Goal: Information Seeking & Learning: Learn about a topic

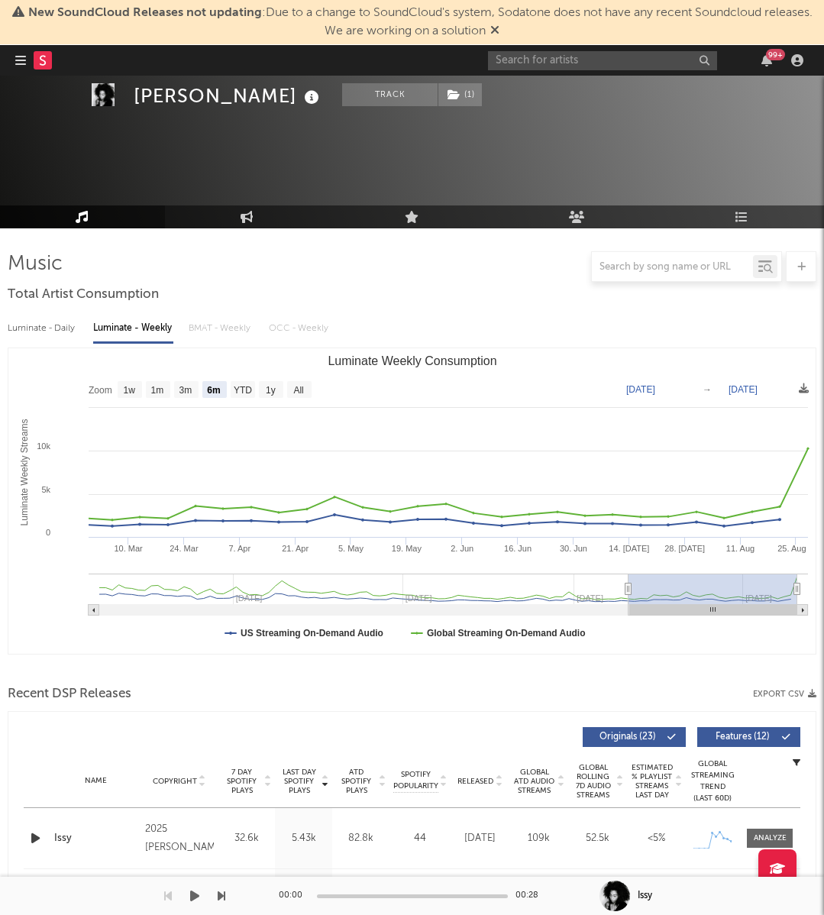
select select "6m"
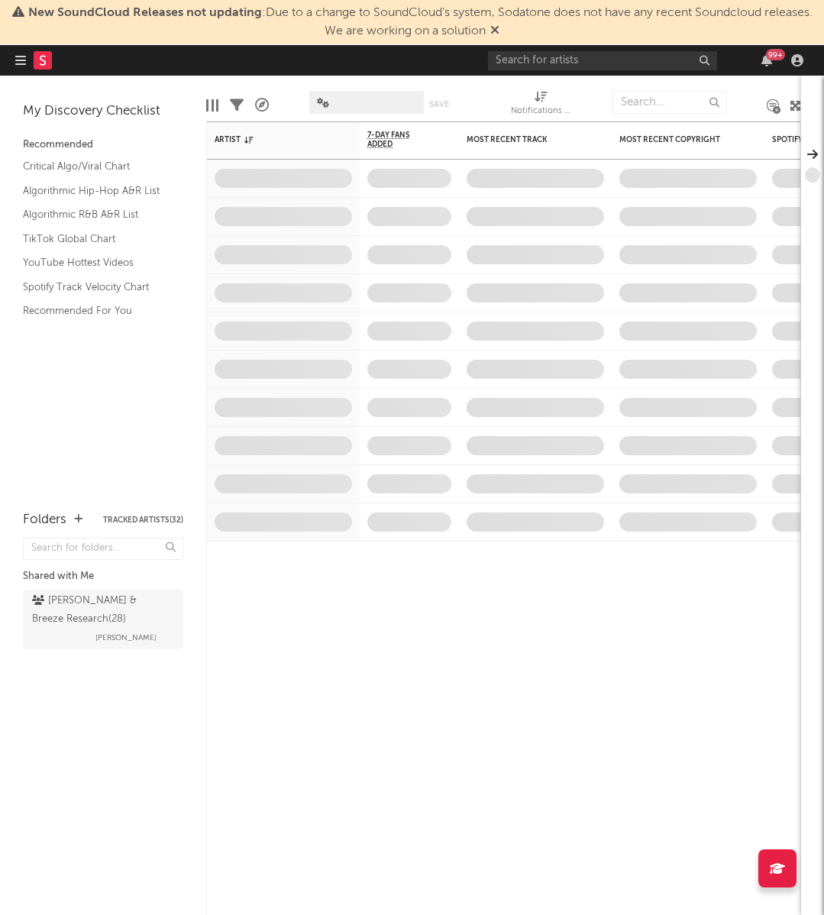
click at [509, 42] on div "New SoundCloud Releases not updating : Due to a change to SoundCloud's system, …" at bounding box center [412, 22] width 824 height 45
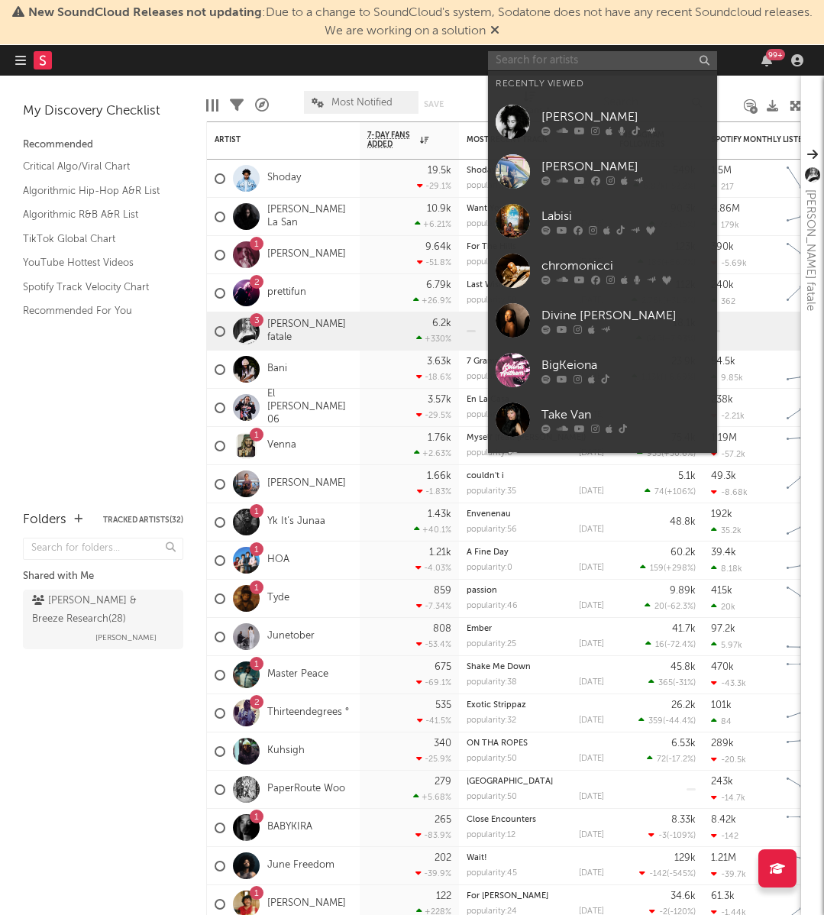
click at [509, 56] on input "text" at bounding box center [602, 60] width 229 height 19
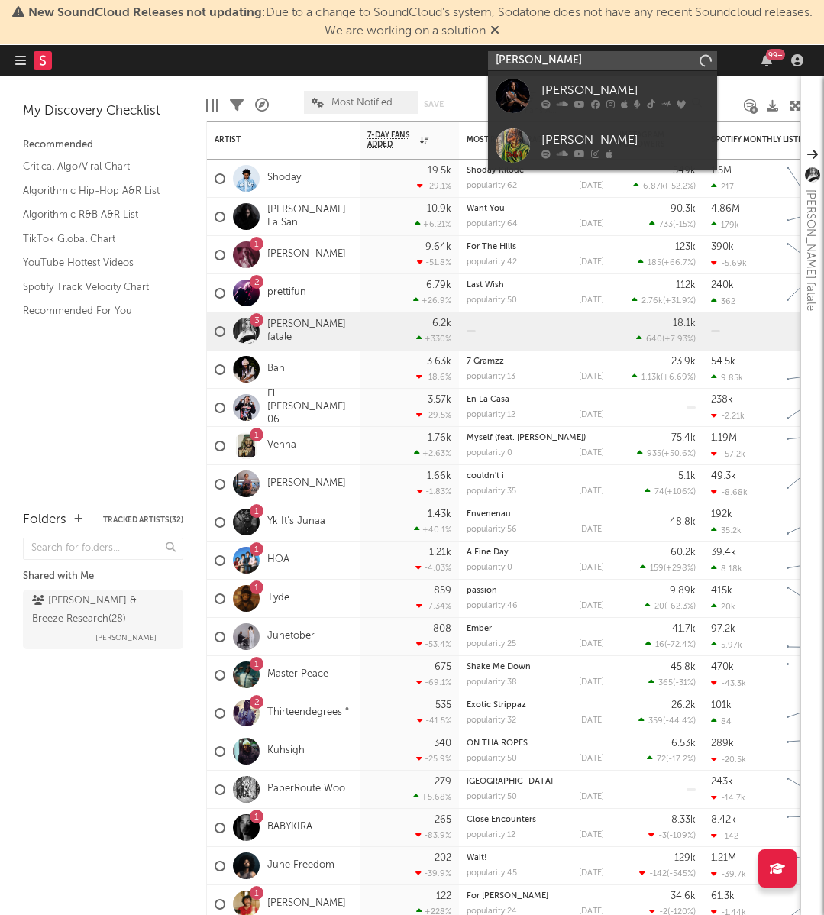
type input "Jae stephens"
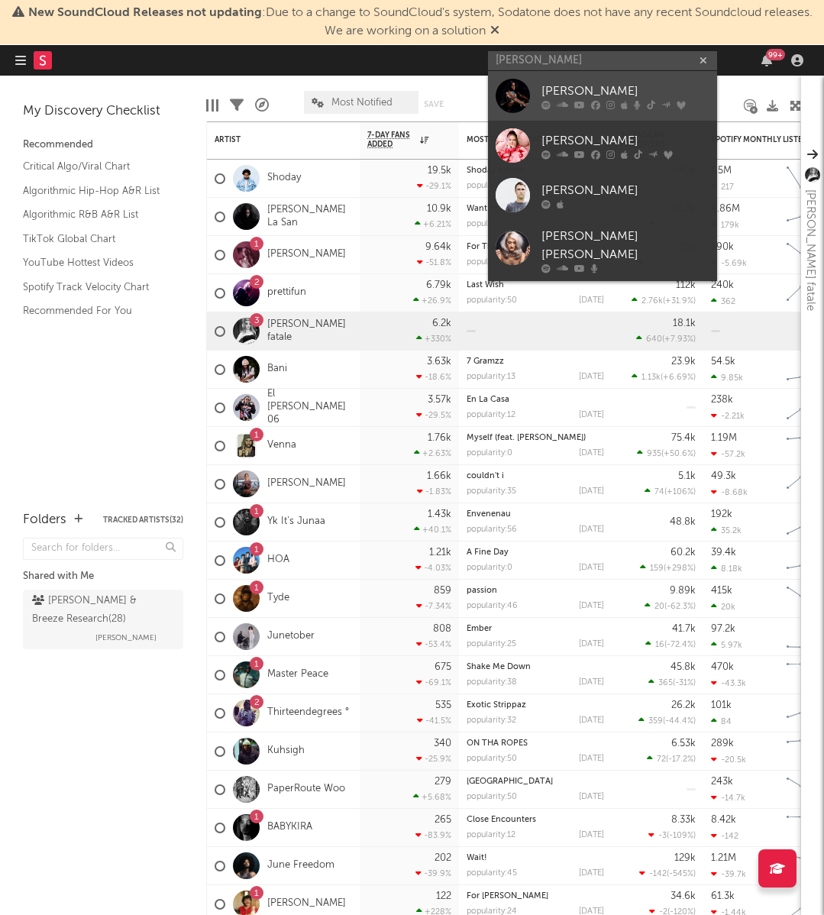
click at [527, 84] on div at bounding box center [513, 96] width 34 height 34
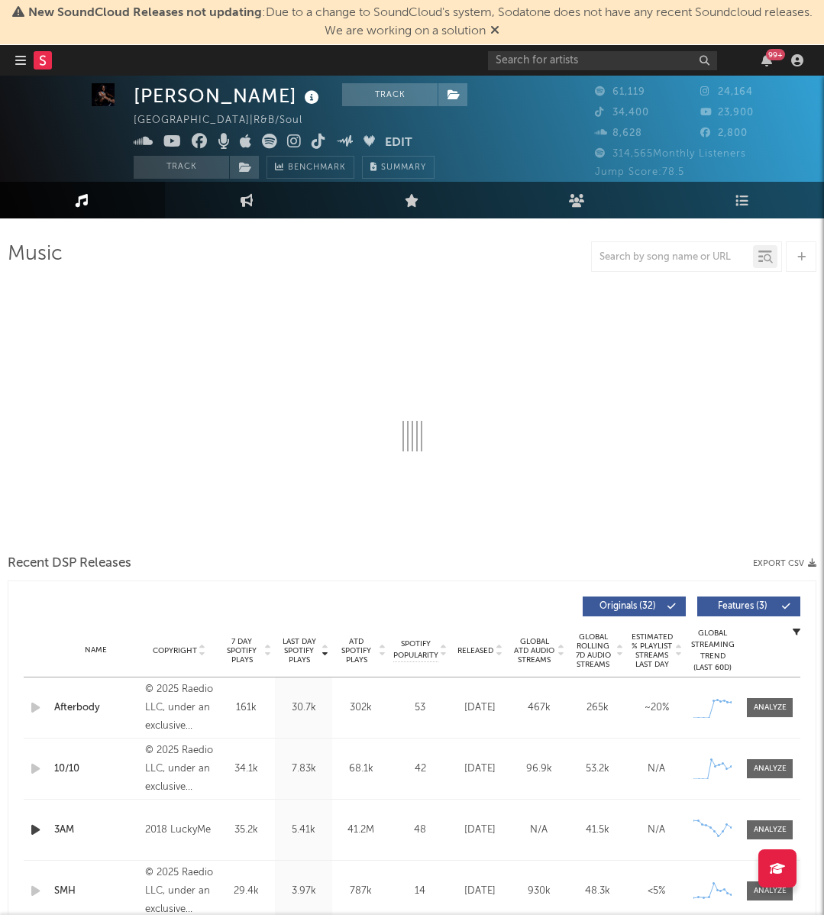
scroll to position [12, 0]
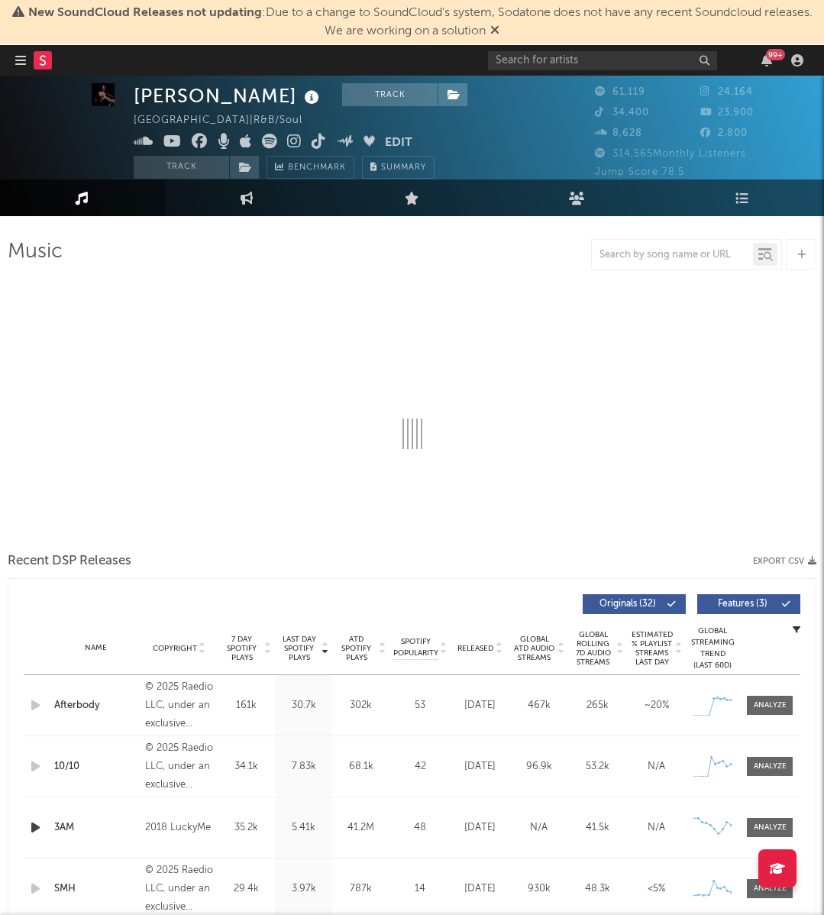
select select "6m"
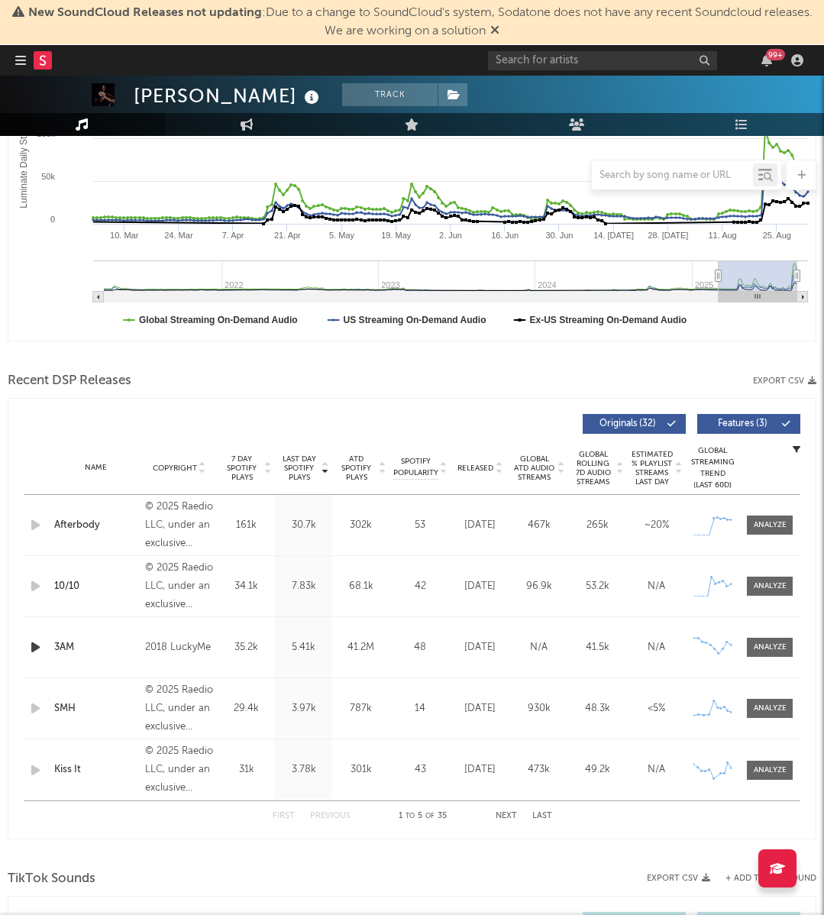
scroll to position [358, 0]
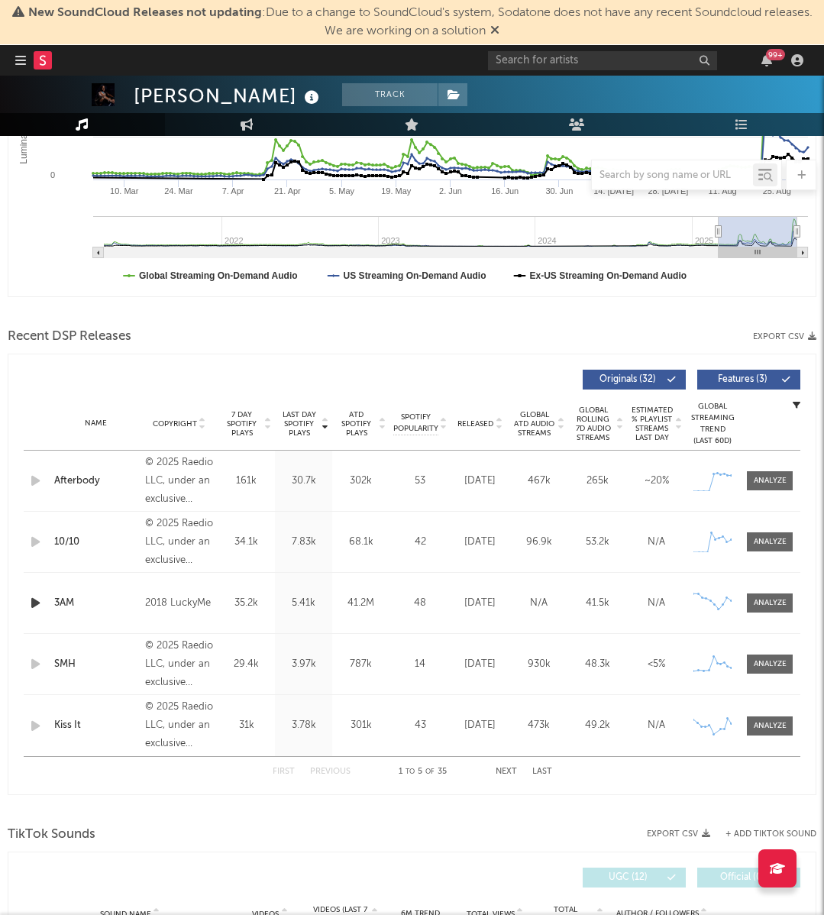
click at [487, 416] on div "Name Copyright Label Album Names Composer Names 7 Day Spotify Plays Last Day Sp…" at bounding box center [412, 423] width 777 height 53
click at [487, 428] on div "Released" at bounding box center [480, 423] width 51 height 11
click at [454, 432] on div "Name Copyright Label Album Names Composer Names 7 Day Spotify Plays Last Day Sp…" at bounding box center [412, 423] width 777 height 53
click at [470, 427] on span "Released" at bounding box center [476, 423] width 36 height 9
